Goal: Navigation & Orientation: Find specific page/section

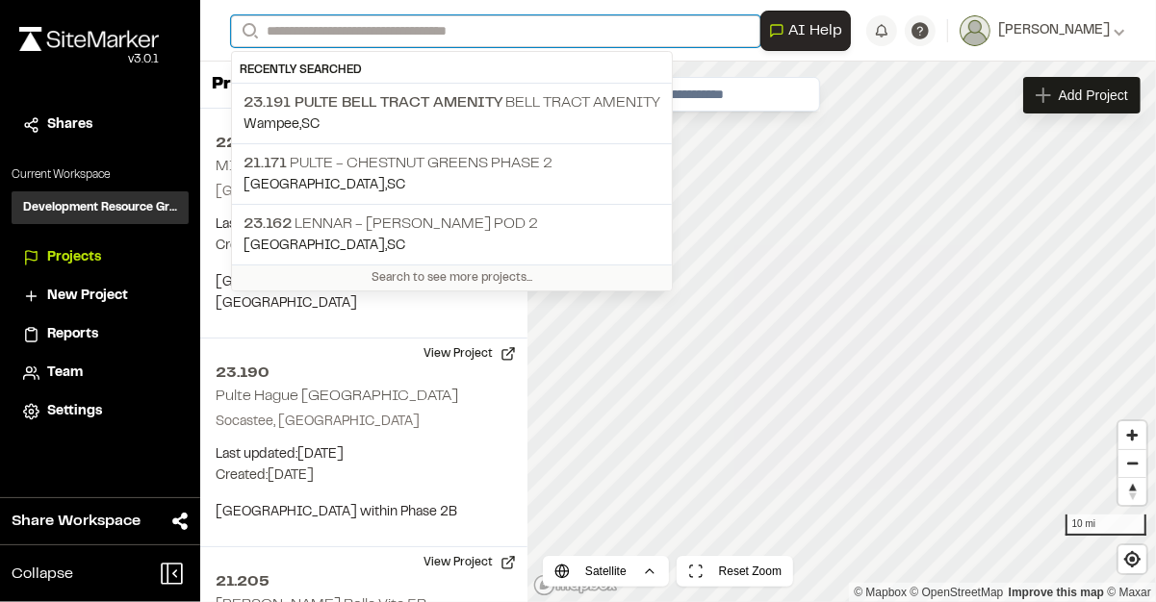
click at [306, 27] on input "Search" at bounding box center [495, 31] width 529 height 32
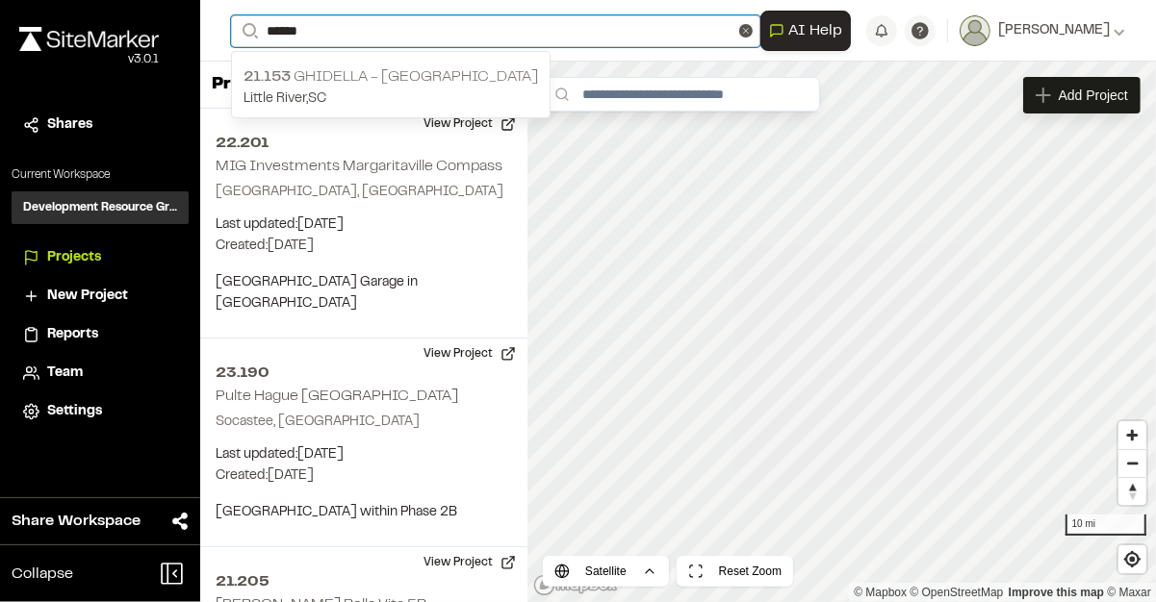
type input "******"
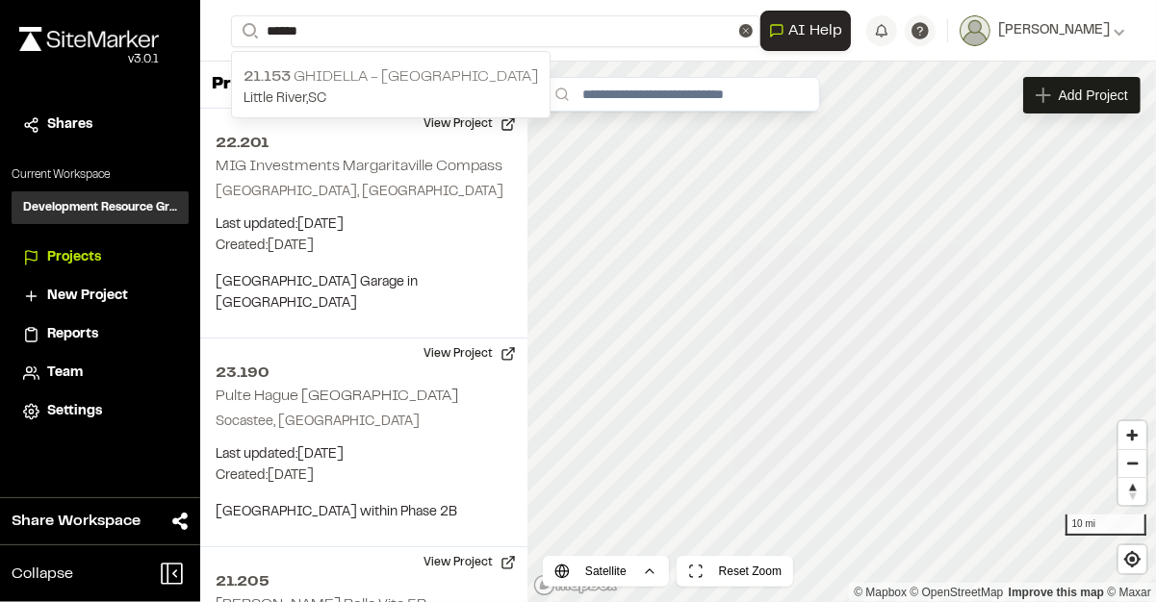
click at [356, 75] on p "21.153 Ghidella - [GEOGRAPHIC_DATA]" at bounding box center [390, 76] width 294 height 23
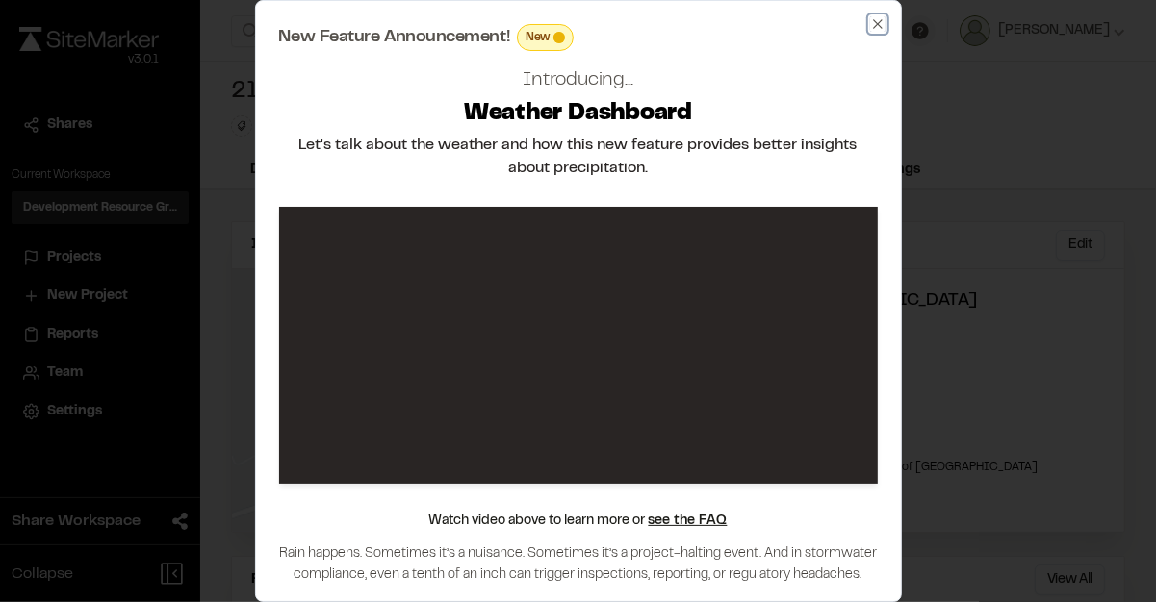
click at [876, 25] on icon "button" at bounding box center [877, 23] width 9 height 9
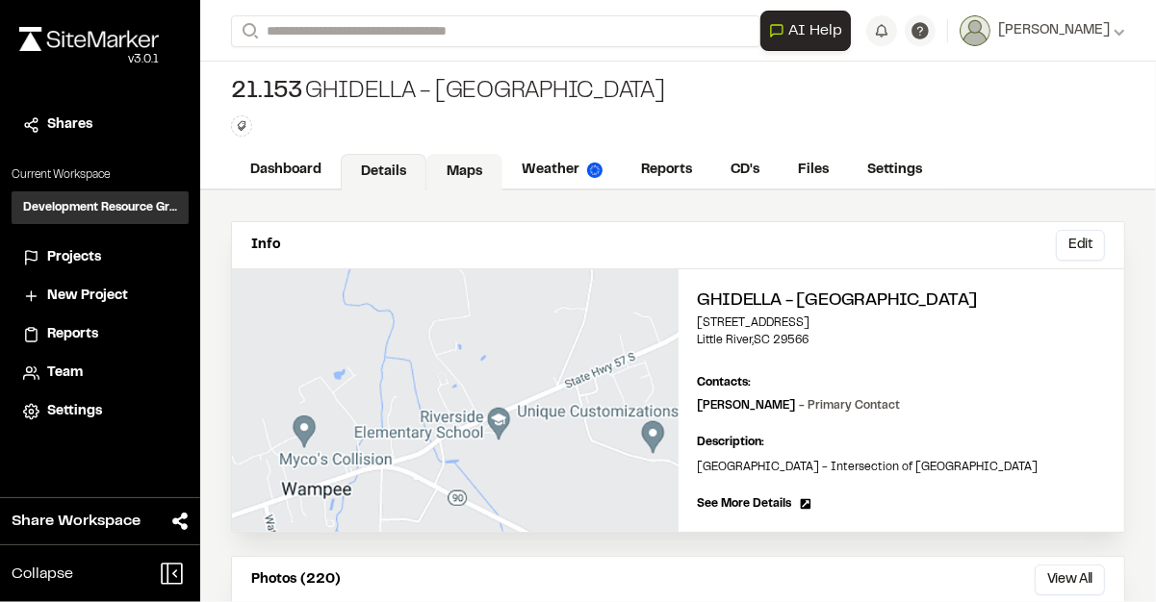
click at [452, 176] on link "Maps" at bounding box center [464, 172] width 76 height 37
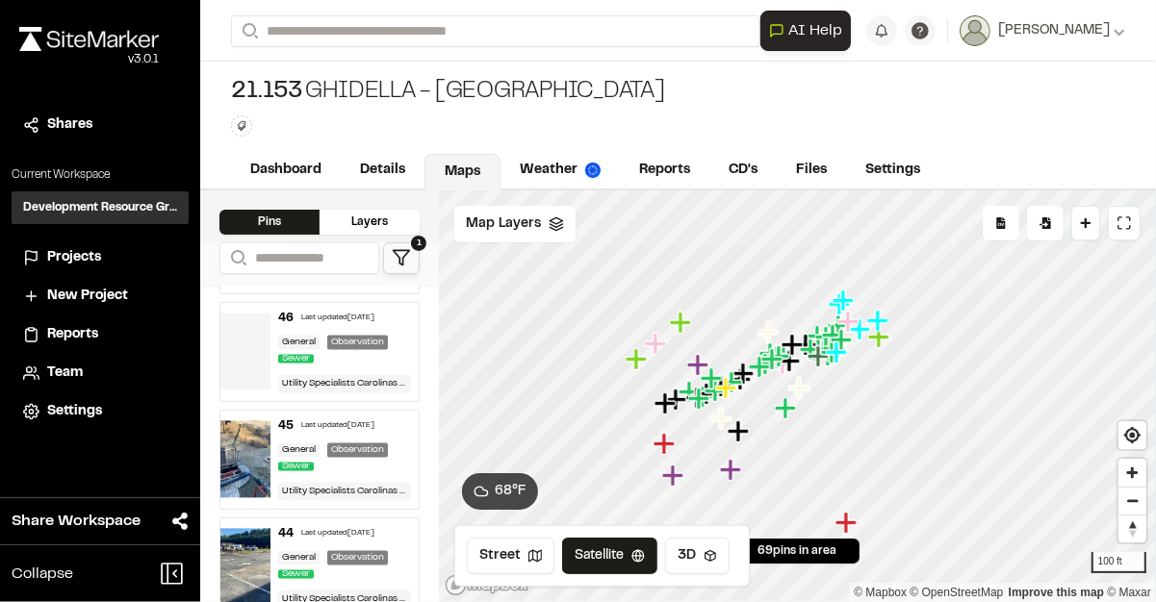
scroll to position [2675, 0]
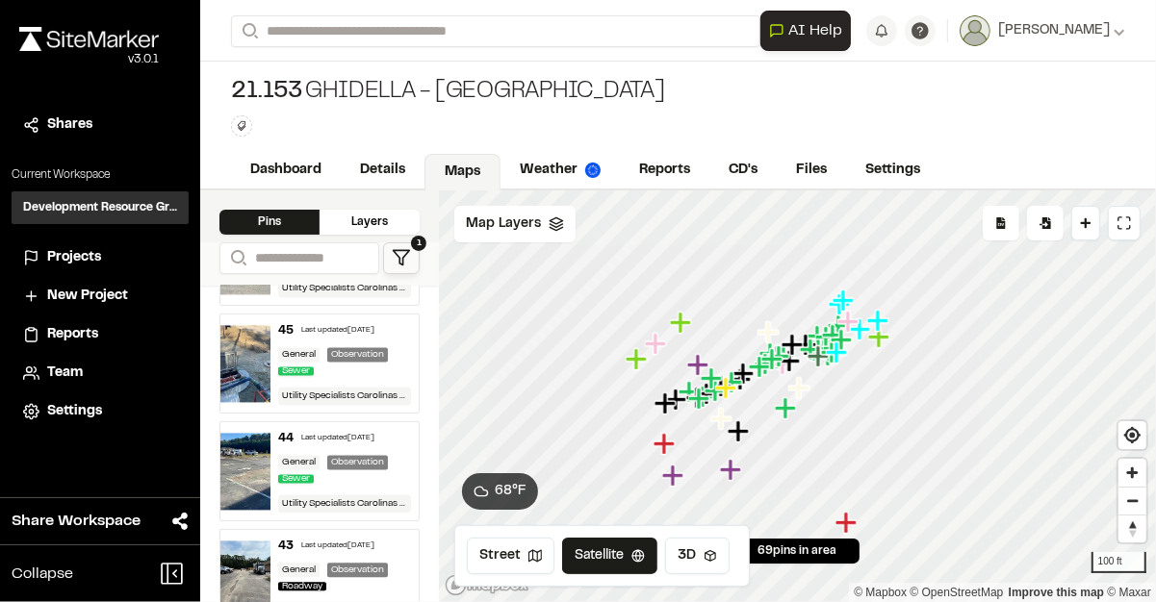
click at [238, 477] on img at bounding box center [245, 471] width 50 height 77
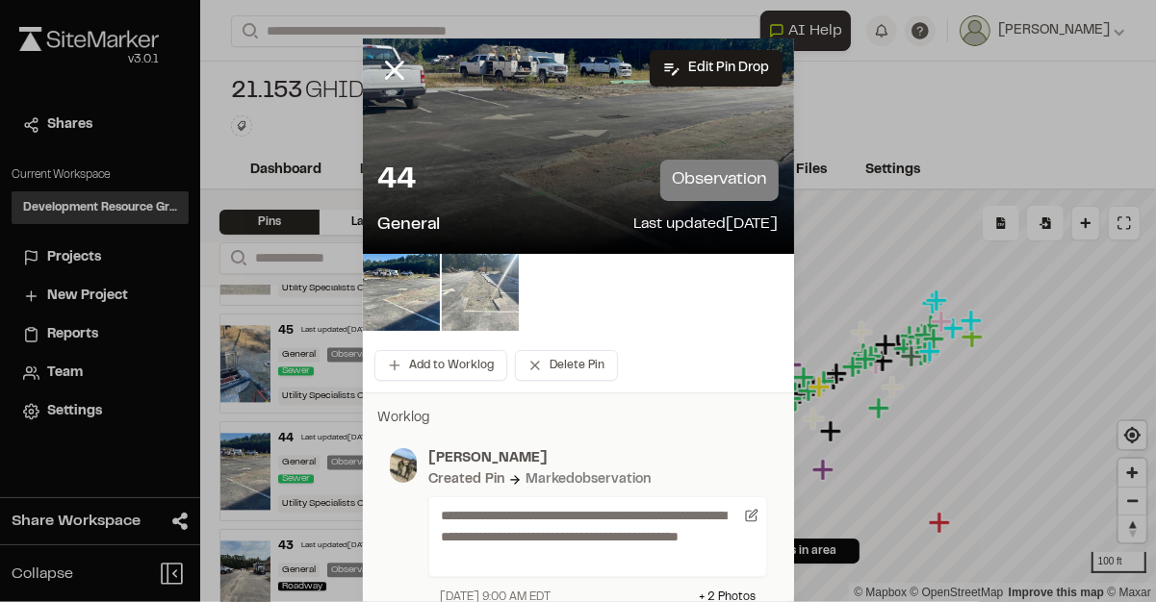
click at [490, 307] on img at bounding box center [480, 292] width 77 height 77
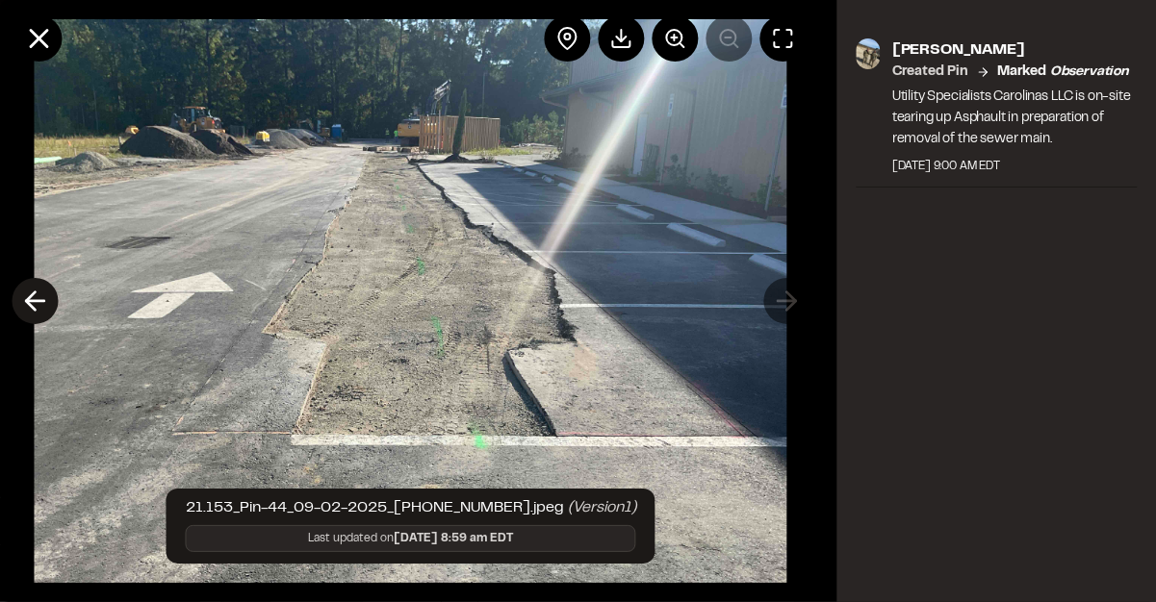
click at [31, 304] on icon at bounding box center [34, 301] width 31 height 33
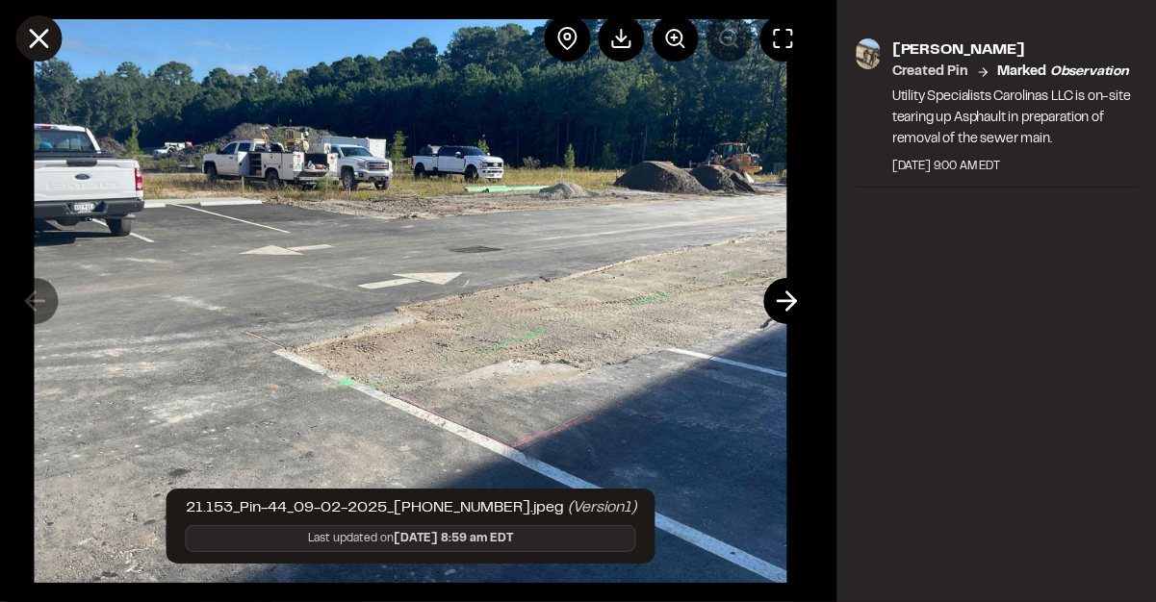
click at [39, 41] on line at bounding box center [39, 39] width 16 height 16
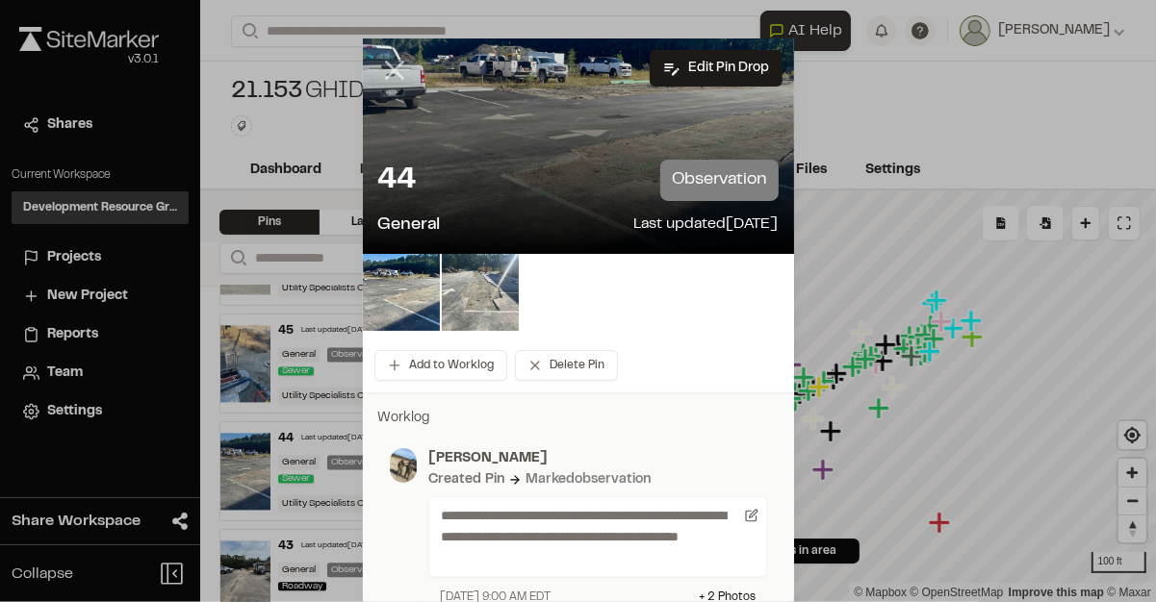
click at [386, 62] on icon at bounding box center [394, 70] width 33 height 33
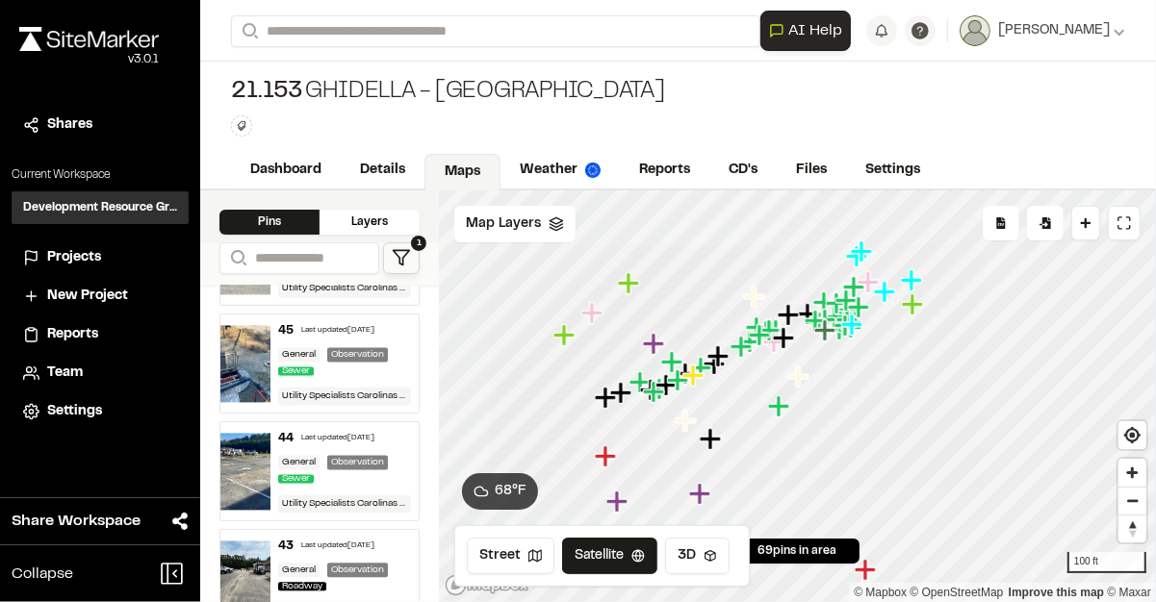
click at [699, 191] on div at bounding box center [797, 191] width 717 height 0
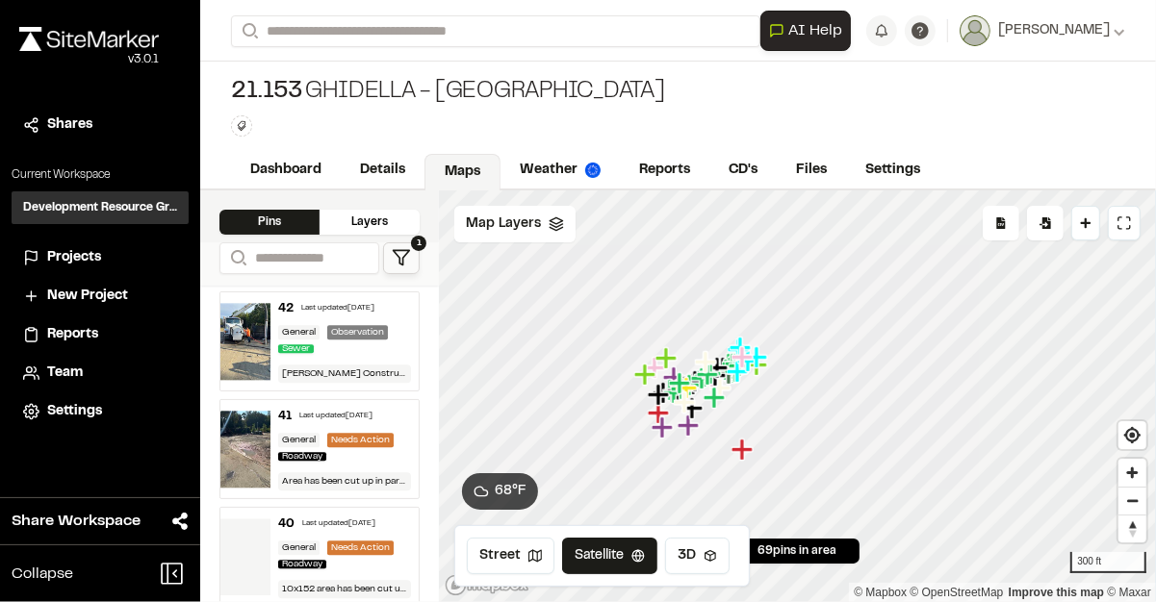
scroll to position [3060, 0]
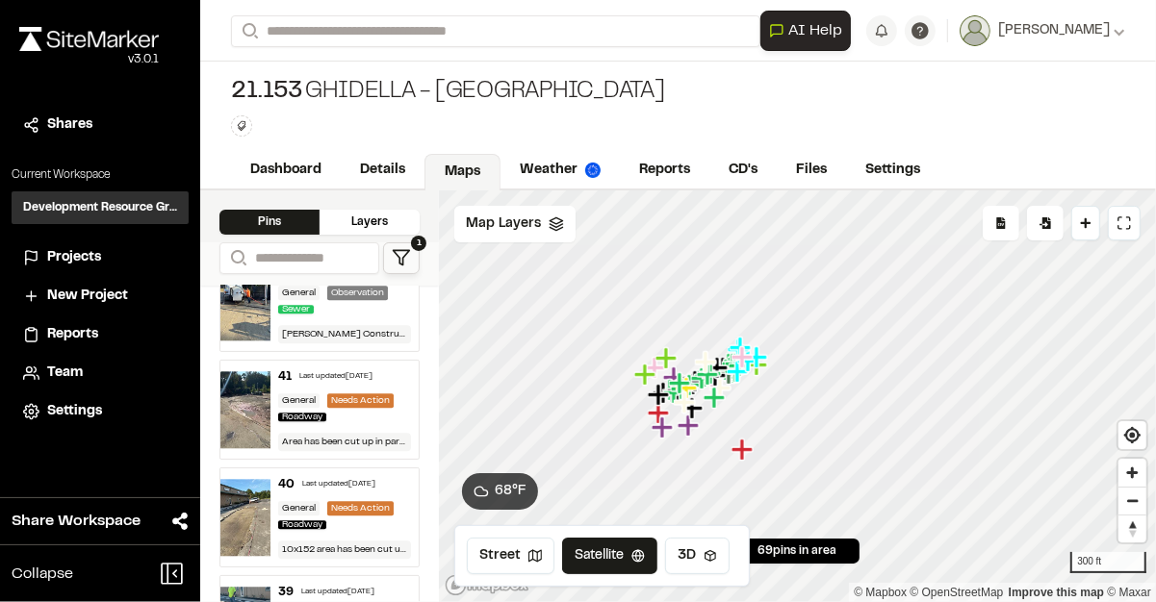
click at [242, 541] on img at bounding box center [245, 517] width 50 height 77
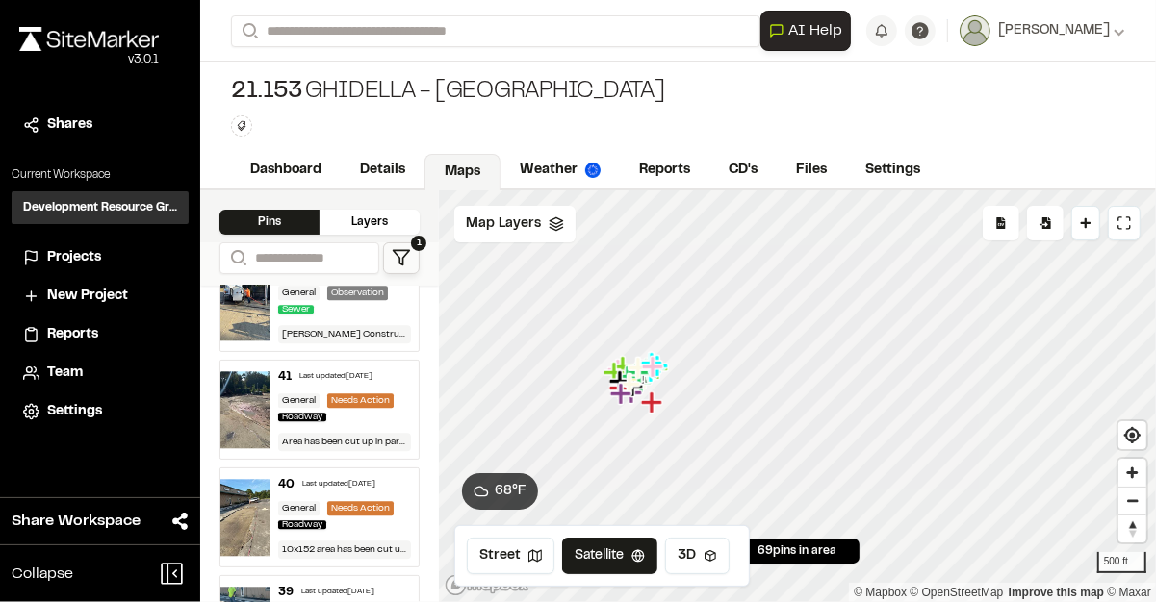
click at [255, 531] on img at bounding box center [245, 517] width 50 height 77
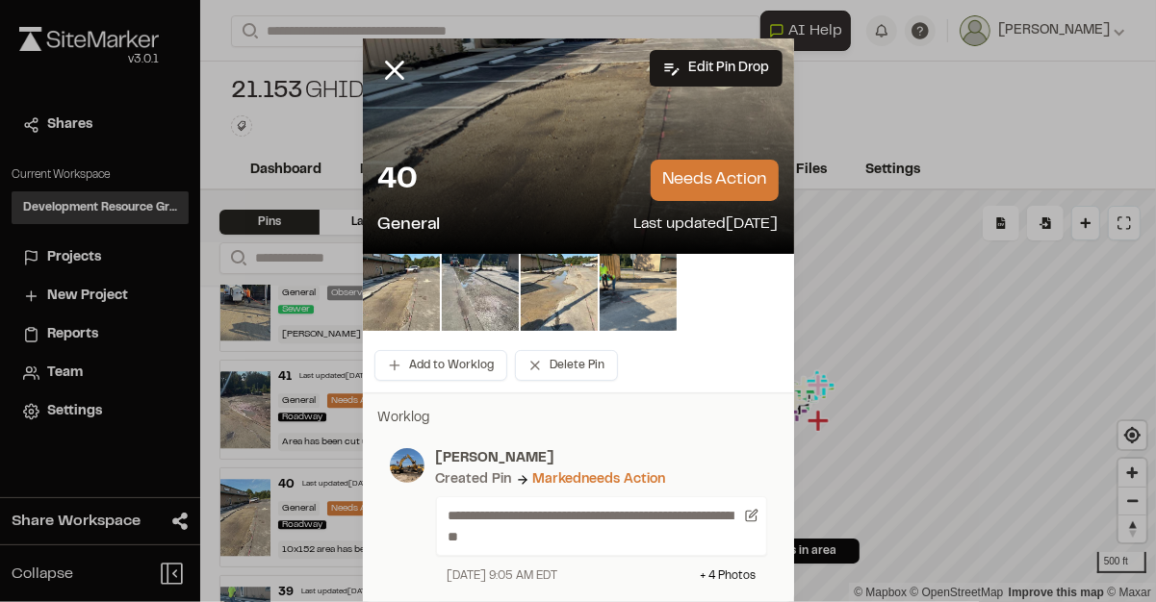
scroll to position [0, 0]
click at [393, 78] on icon at bounding box center [394, 70] width 33 height 33
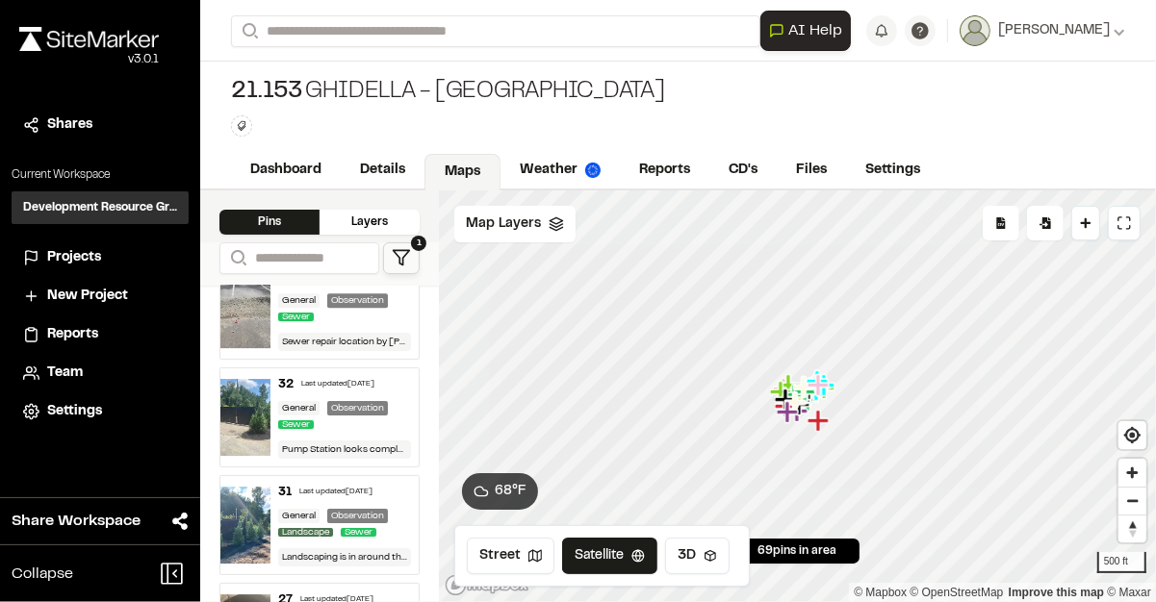
scroll to position [4214, 0]
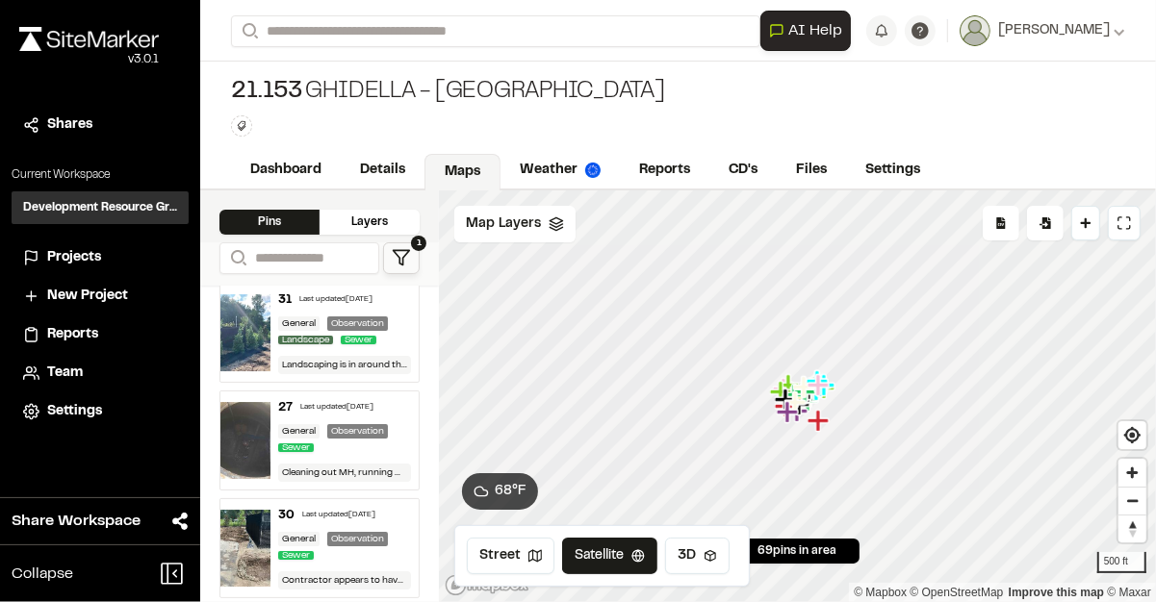
click at [237, 371] on img at bounding box center [245, 332] width 50 height 77
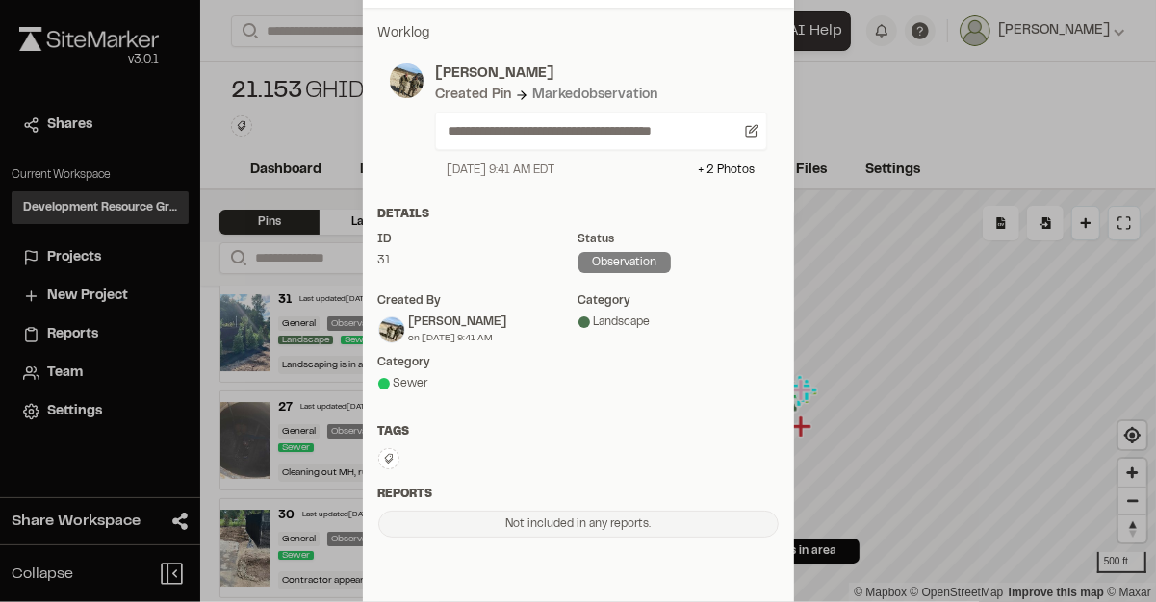
scroll to position [0, 0]
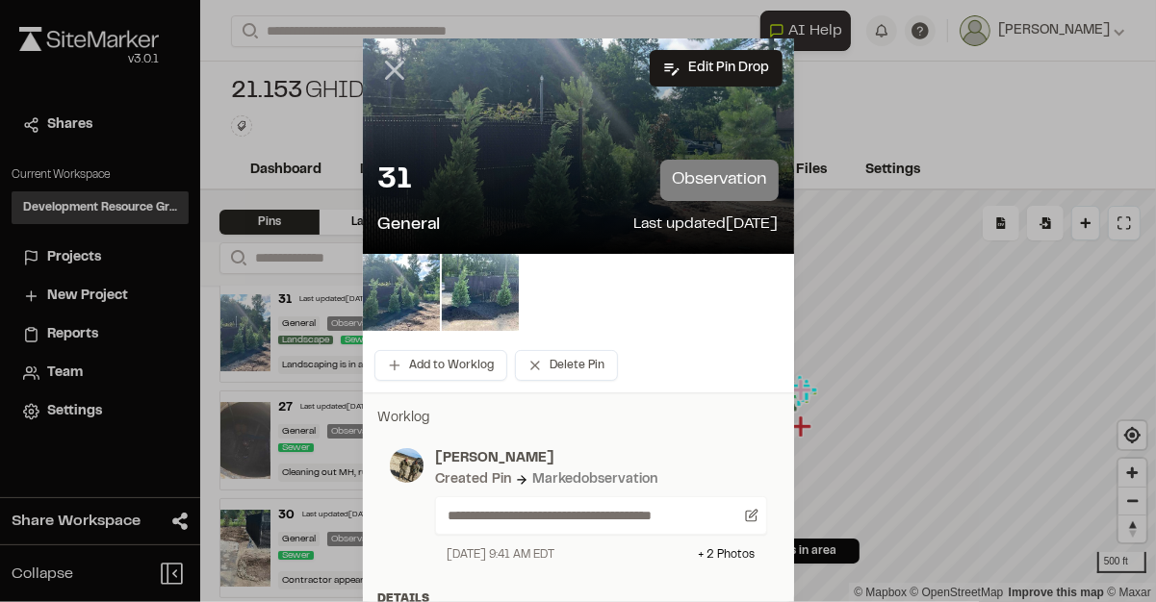
click at [386, 66] on icon at bounding box center [394, 70] width 33 height 33
